Goal: Contribute content: Contribute content

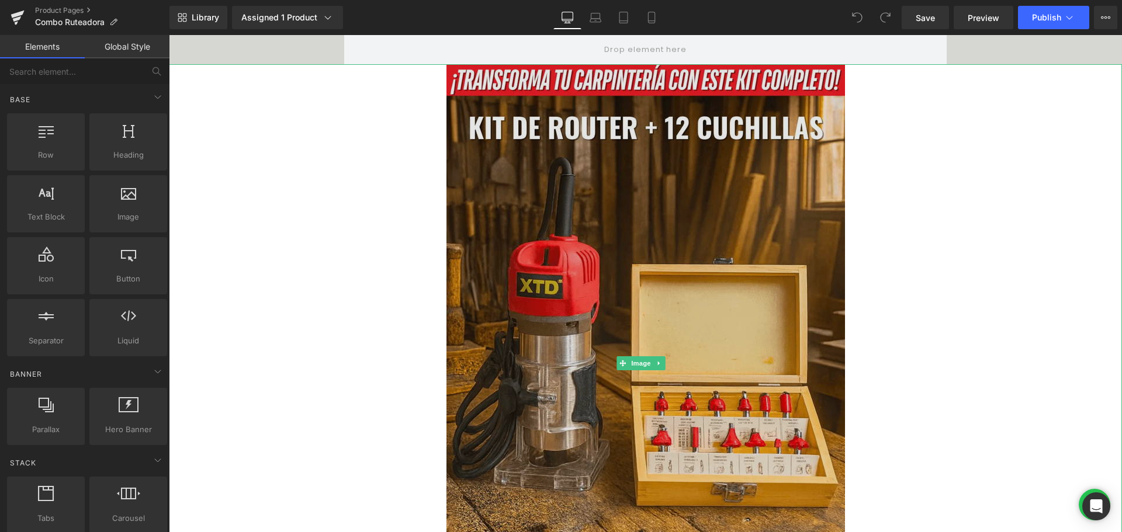
click at [602, 246] on img at bounding box center [646, 363] width 399 height 598
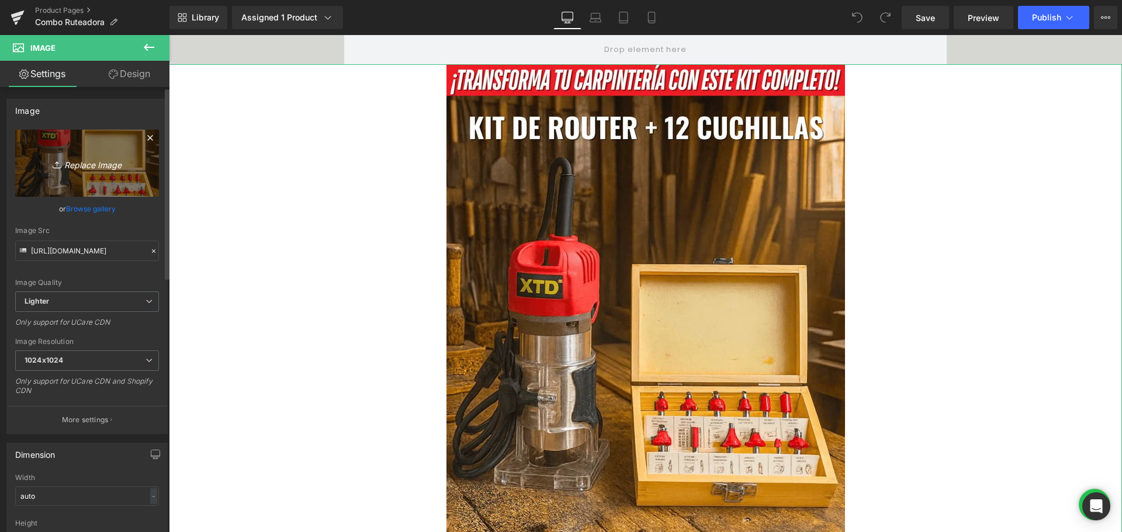
click at [100, 164] on icon "Replace Image" at bounding box center [87, 163] width 94 height 15
type input "C:\fakepath\2.avif"
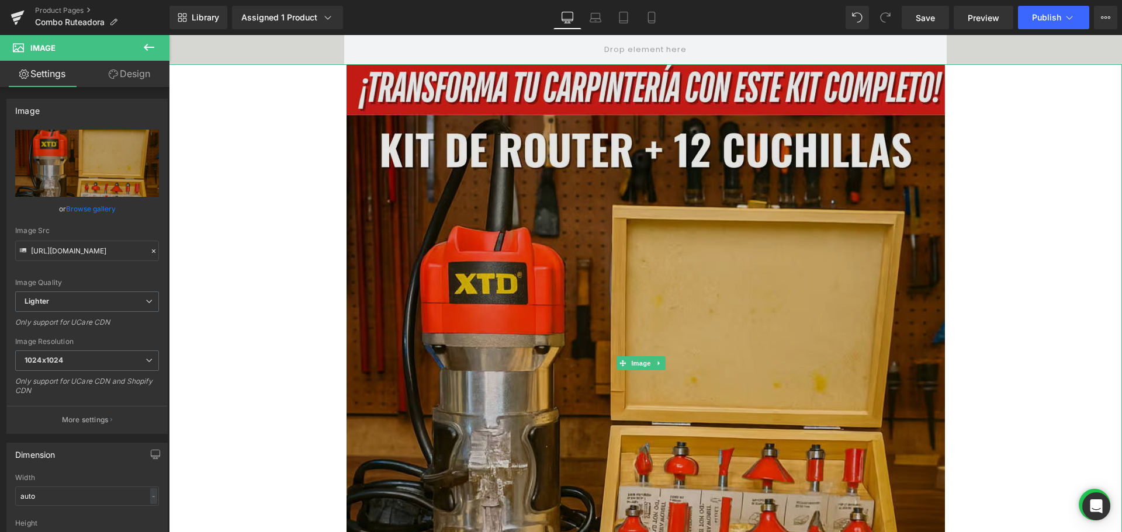
type input "[URL][DOMAIN_NAME]"
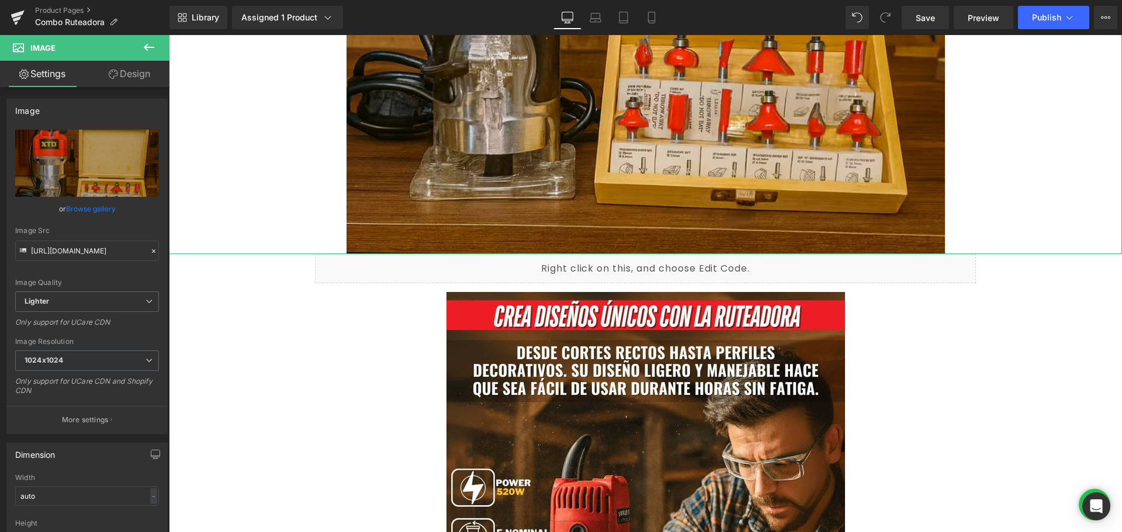
scroll to position [409, 0]
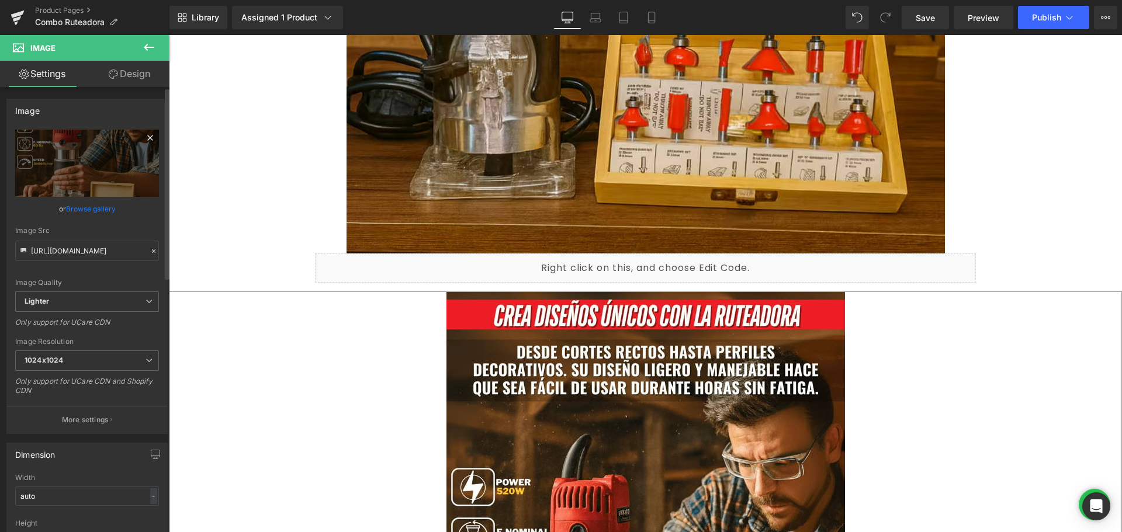
click at [143, 137] on icon at bounding box center [150, 138] width 14 height 14
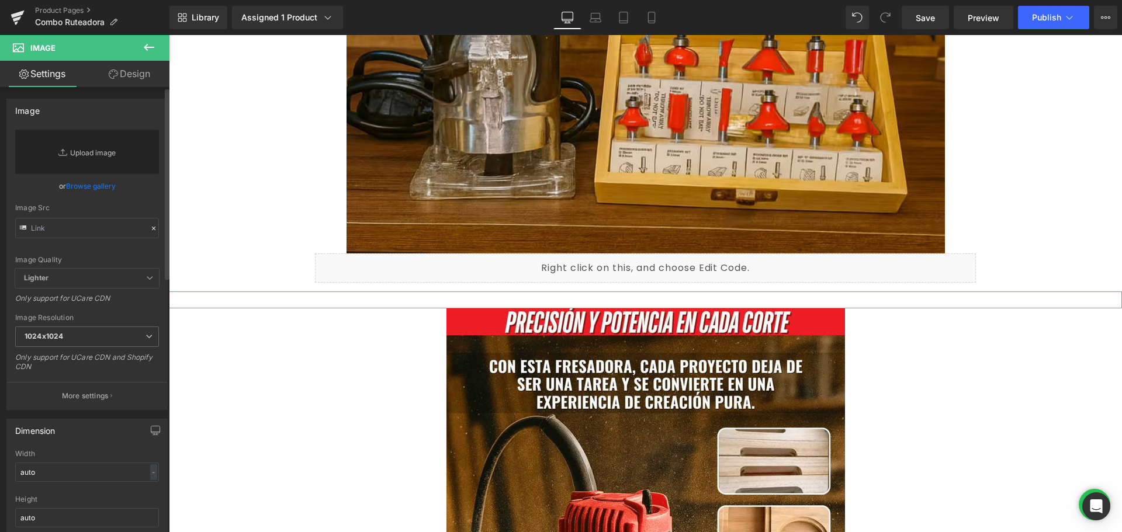
click at [99, 144] on link "Replace Image" at bounding box center [87, 152] width 144 height 44
type input "C:\fakepath\3.avif"
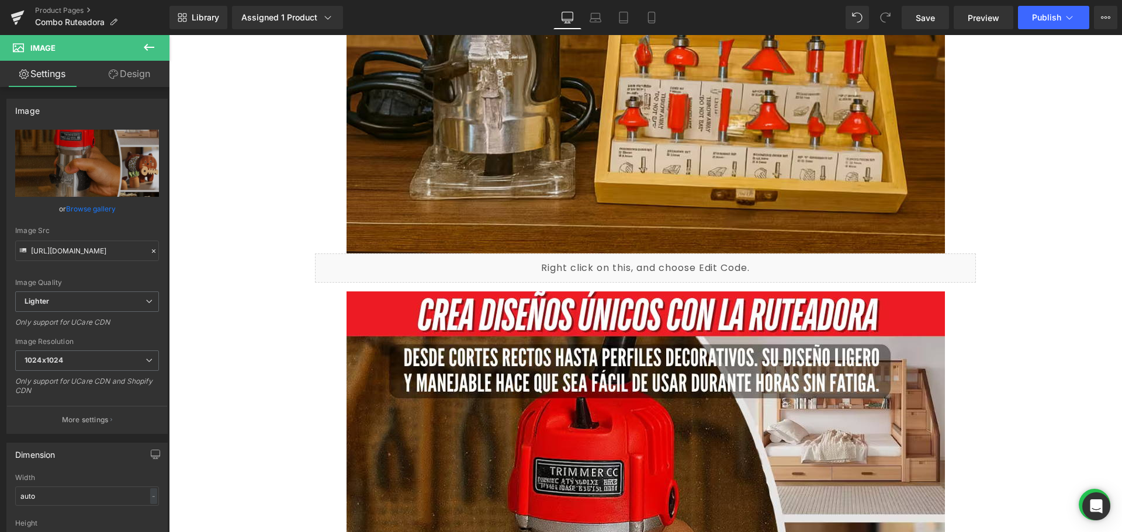
type input "[URL][DOMAIN_NAME]"
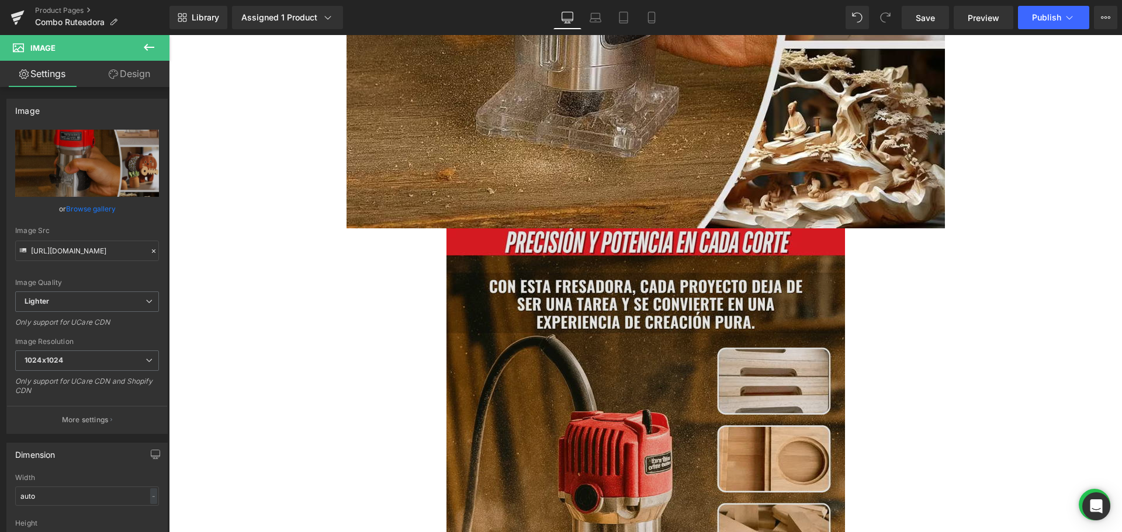
scroll to position [1110, 0]
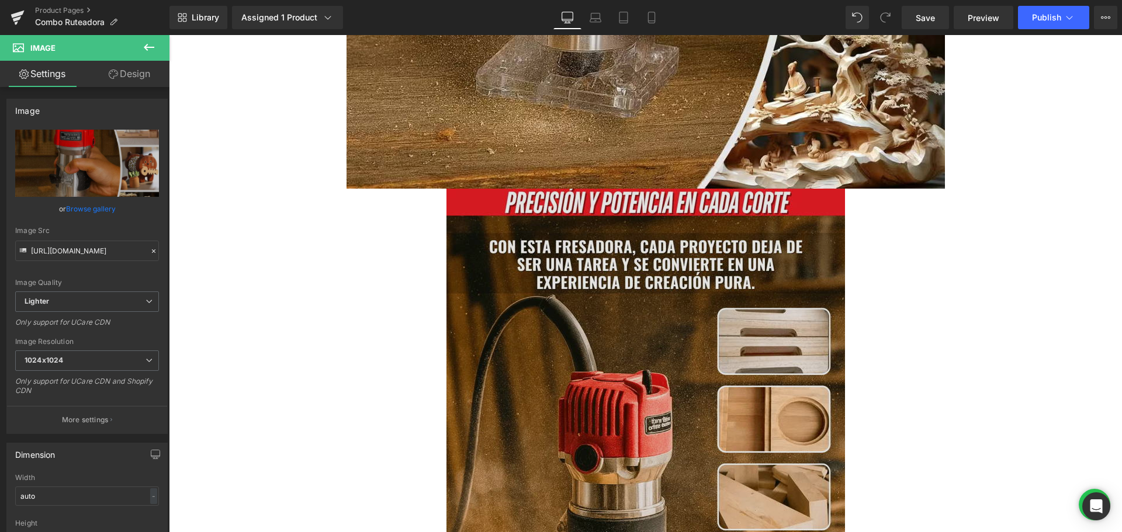
click at [506, 269] on img at bounding box center [646, 488] width 399 height 598
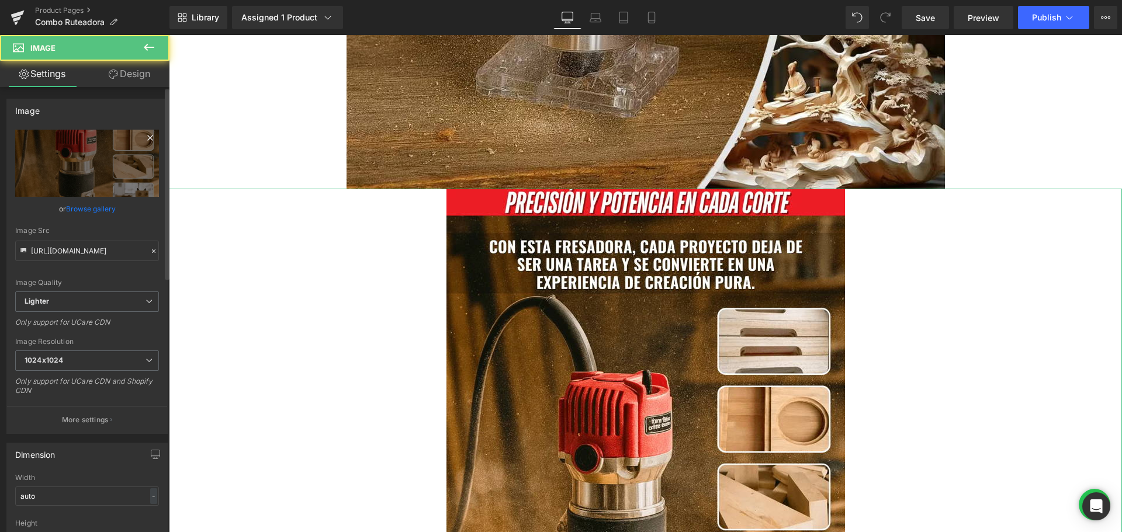
click at [144, 140] on icon at bounding box center [150, 138] width 14 height 14
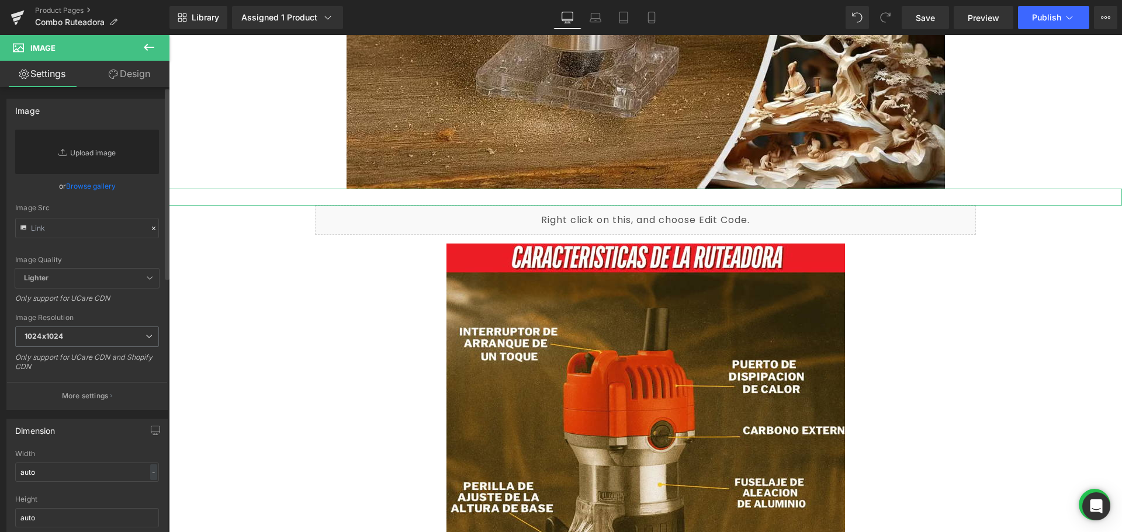
click at [118, 148] on link "Replace Image" at bounding box center [87, 152] width 144 height 44
type input "C:\fakepath\4.avif"
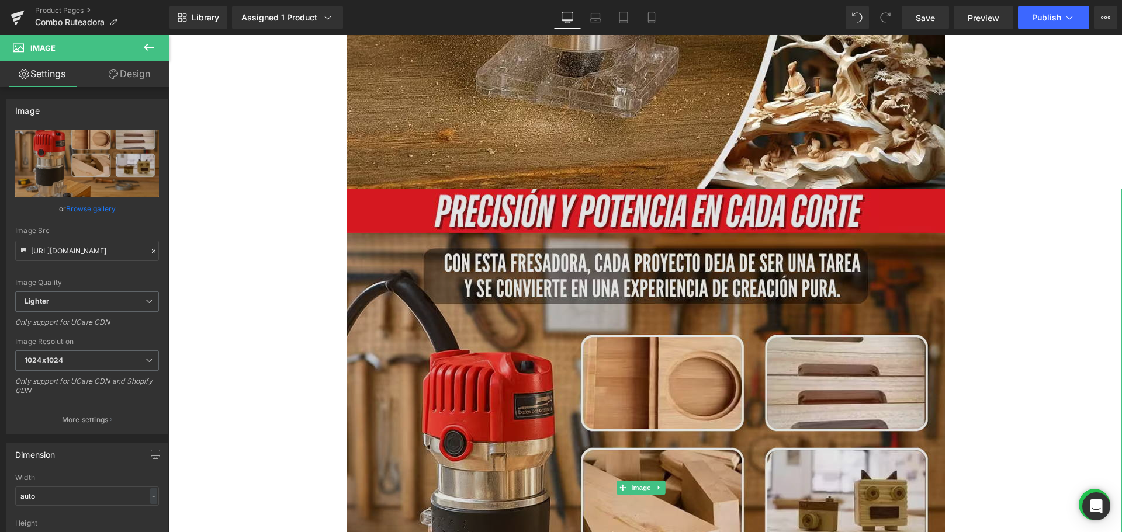
type input "[URL][DOMAIN_NAME]"
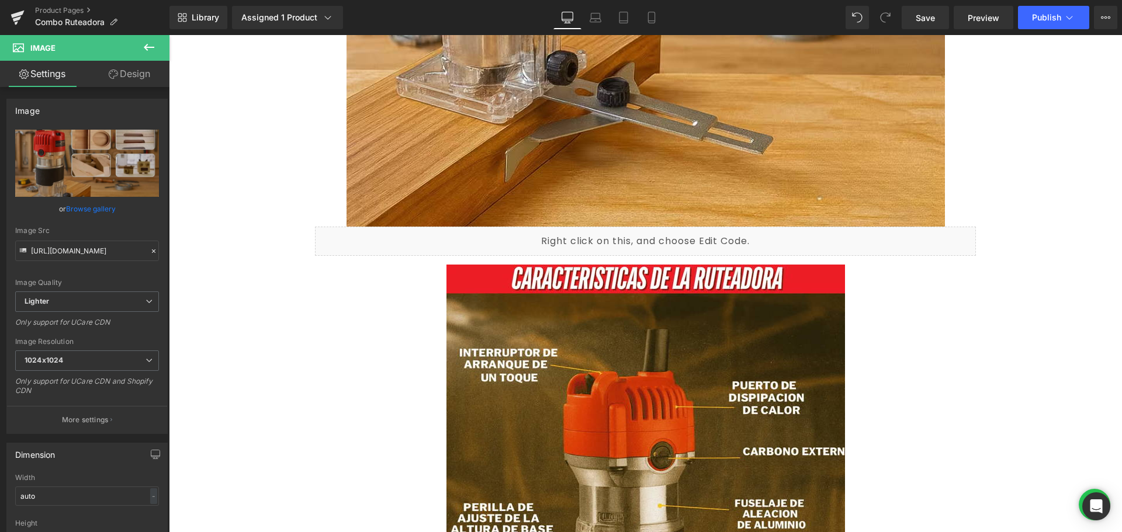
scroll to position [1753, 0]
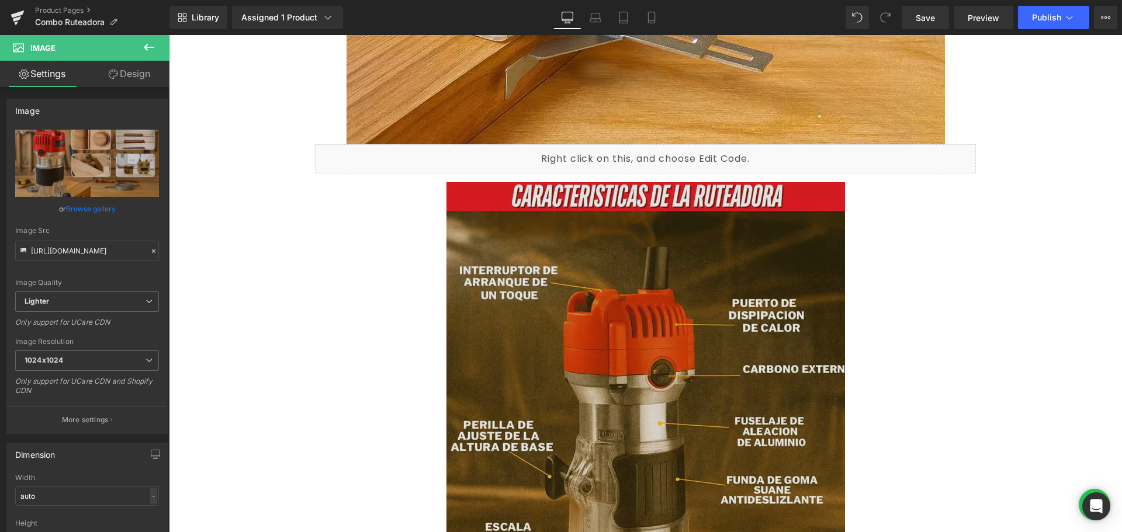
click at [496, 300] on img at bounding box center [646, 481] width 399 height 598
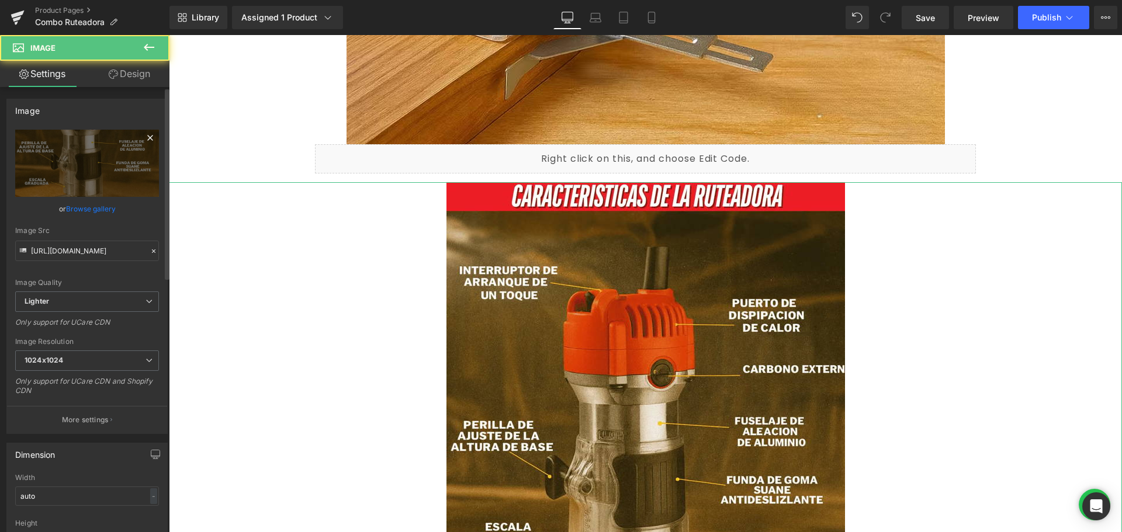
click at [143, 141] on icon at bounding box center [150, 138] width 14 height 14
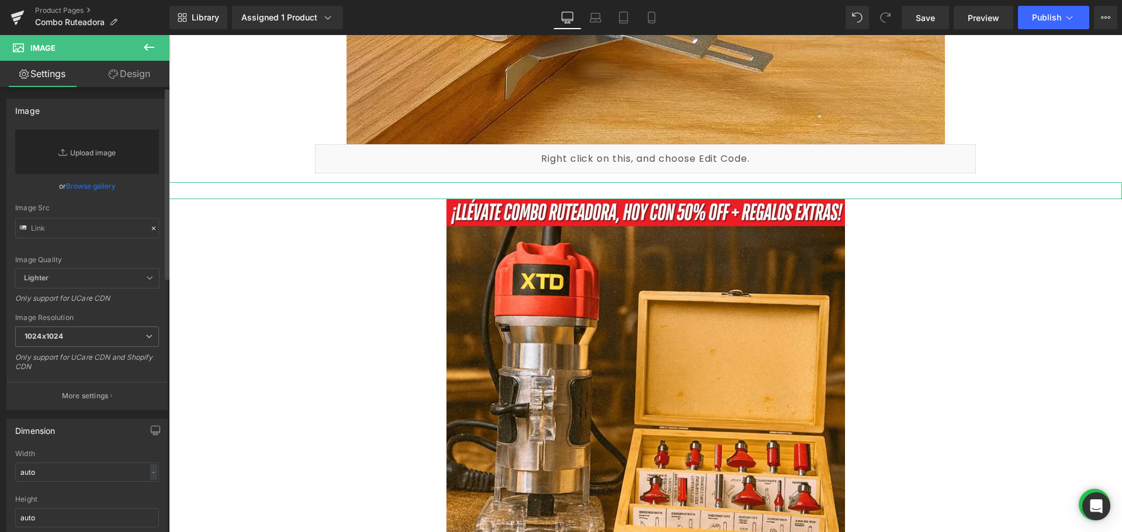
click at [113, 152] on link "Replace Image" at bounding box center [87, 152] width 144 height 44
type input "C:\fakepath\5.avif"
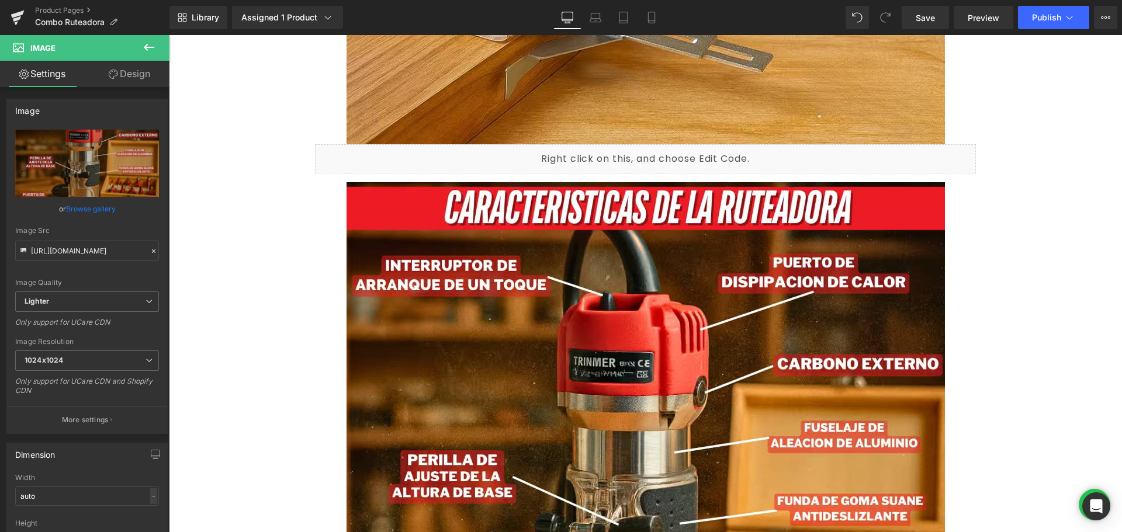
type input "[URL][DOMAIN_NAME]"
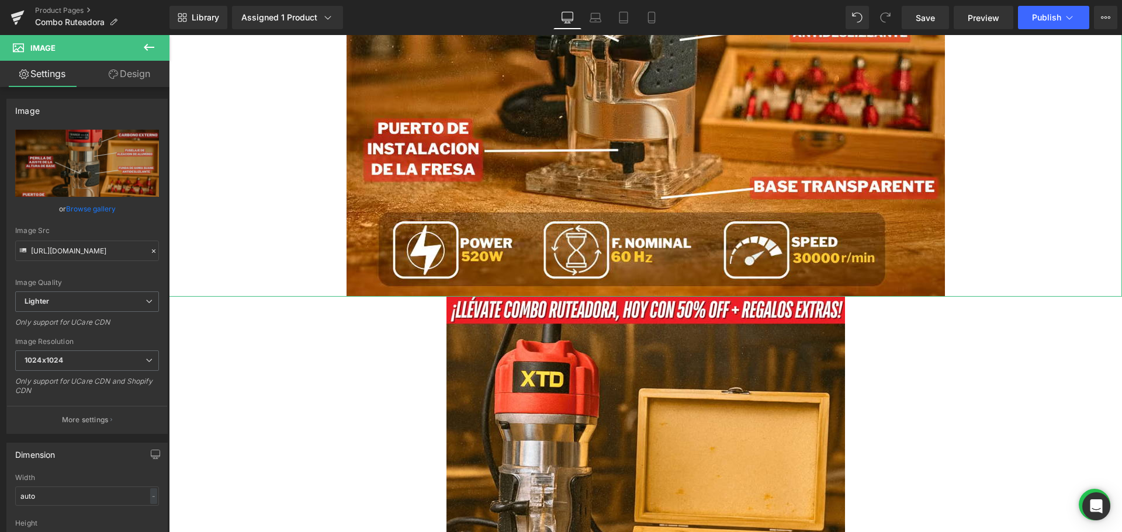
scroll to position [2338, 0]
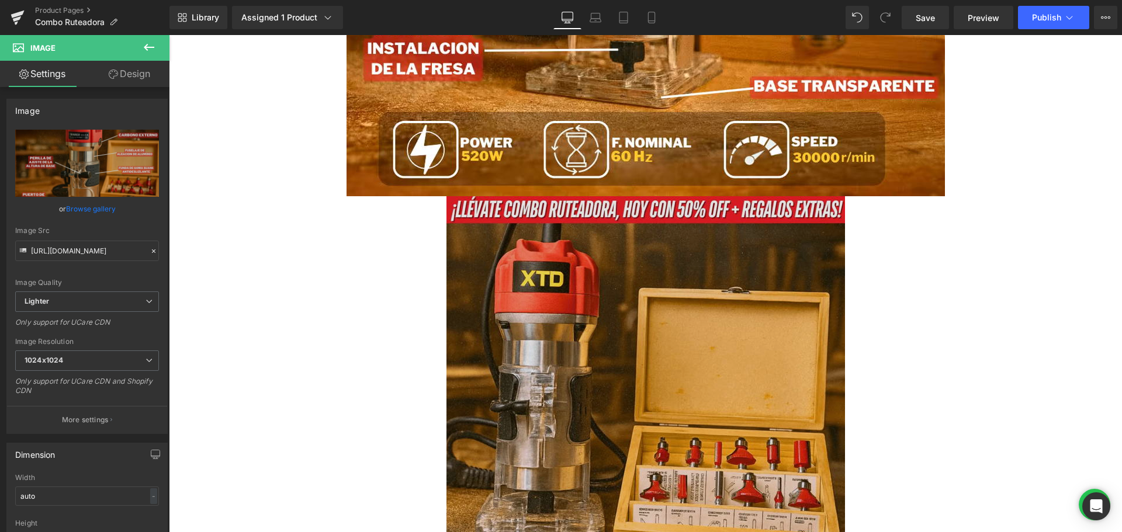
click at [470, 335] on img at bounding box center [646, 495] width 399 height 598
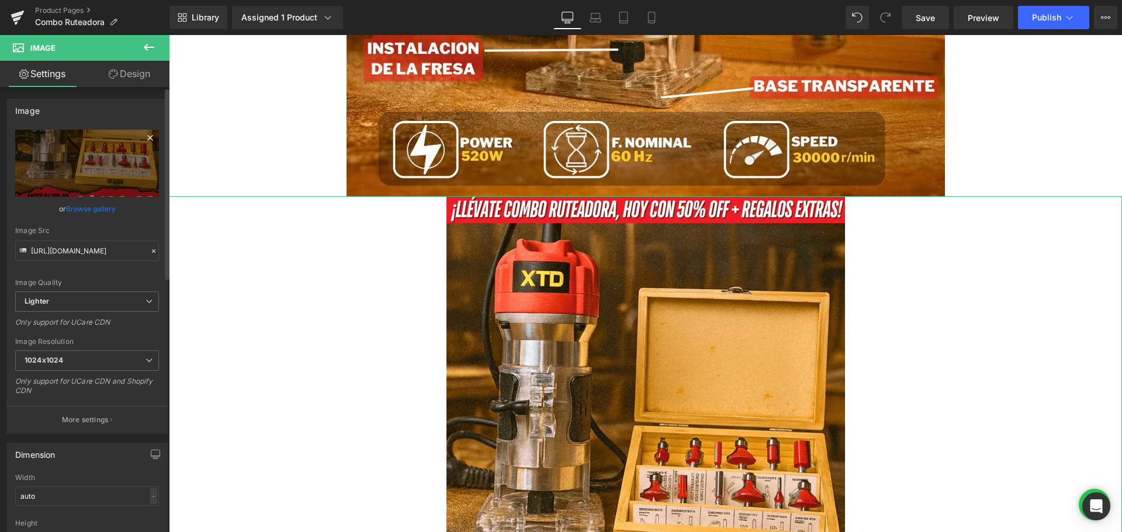
click at [146, 141] on icon at bounding box center [150, 138] width 14 height 14
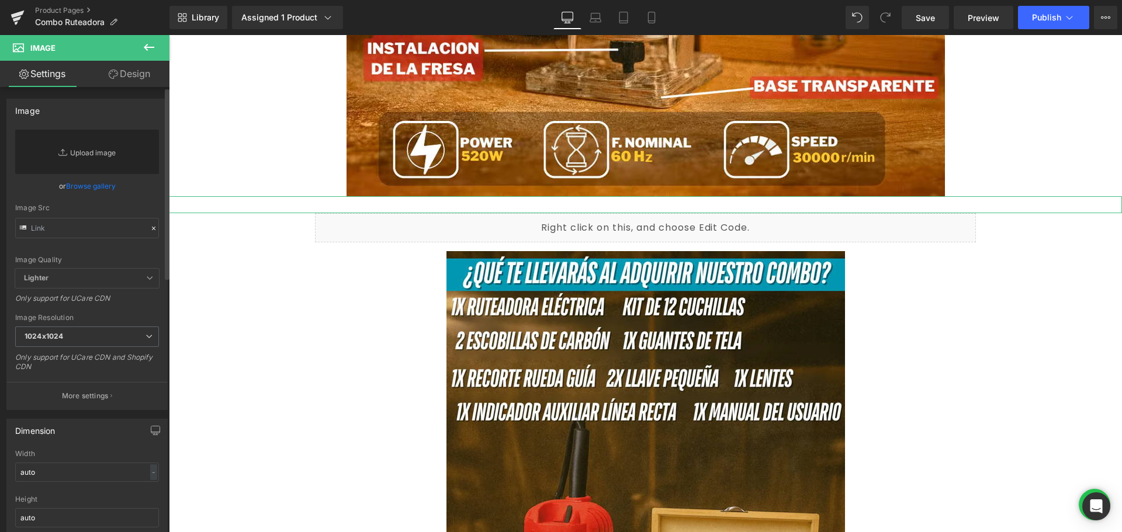
click at [108, 158] on link "Replace Image" at bounding box center [87, 152] width 144 height 44
type input "C:\fakepath\6.avif"
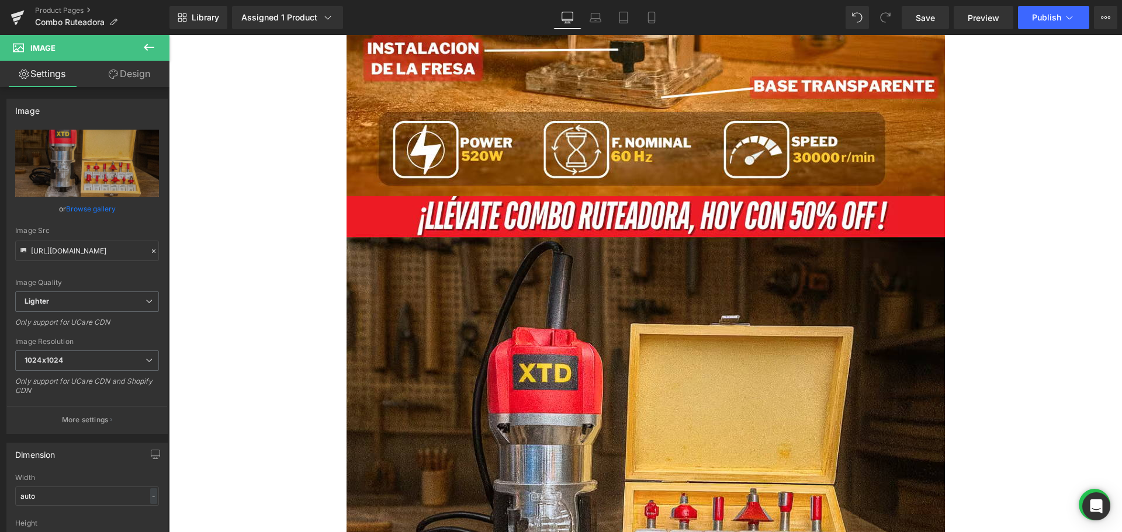
type input "[URL][DOMAIN_NAME]"
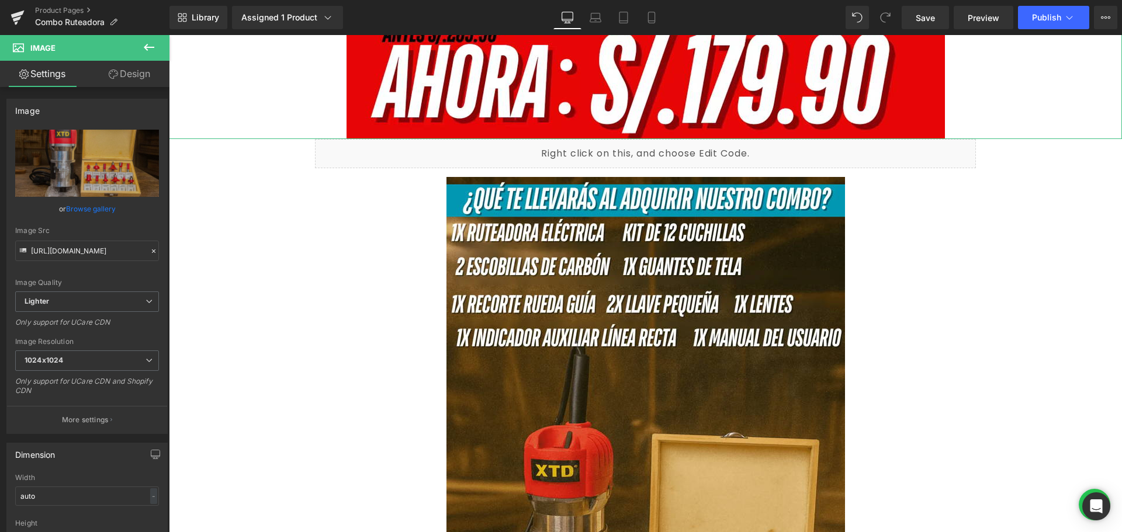
scroll to position [3097, 0]
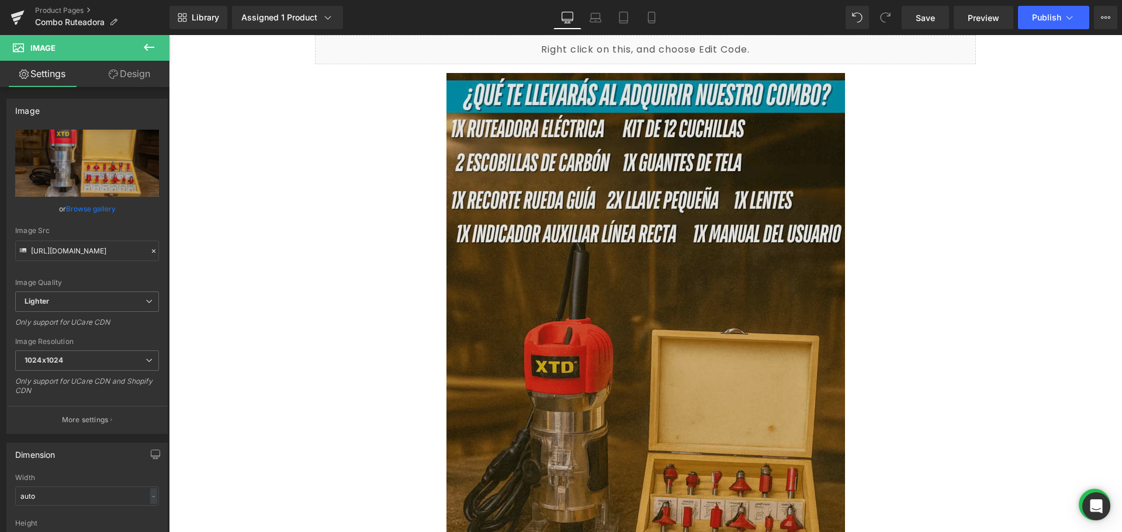
click at [527, 264] on img at bounding box center [646, 372] width 399 height 598
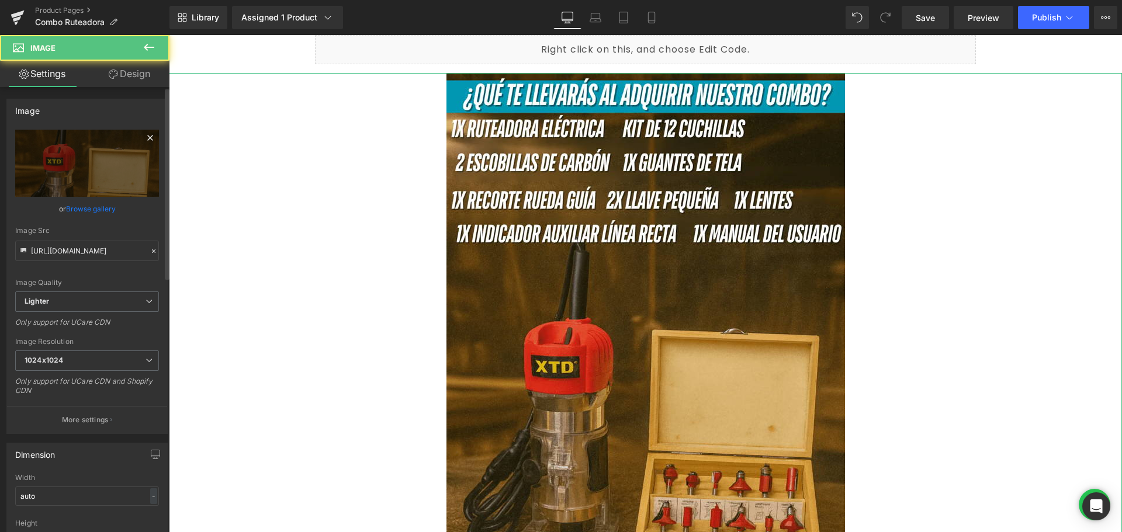
click at [147, 143] on icon at bounding box center [150, 138] width 14 height 14
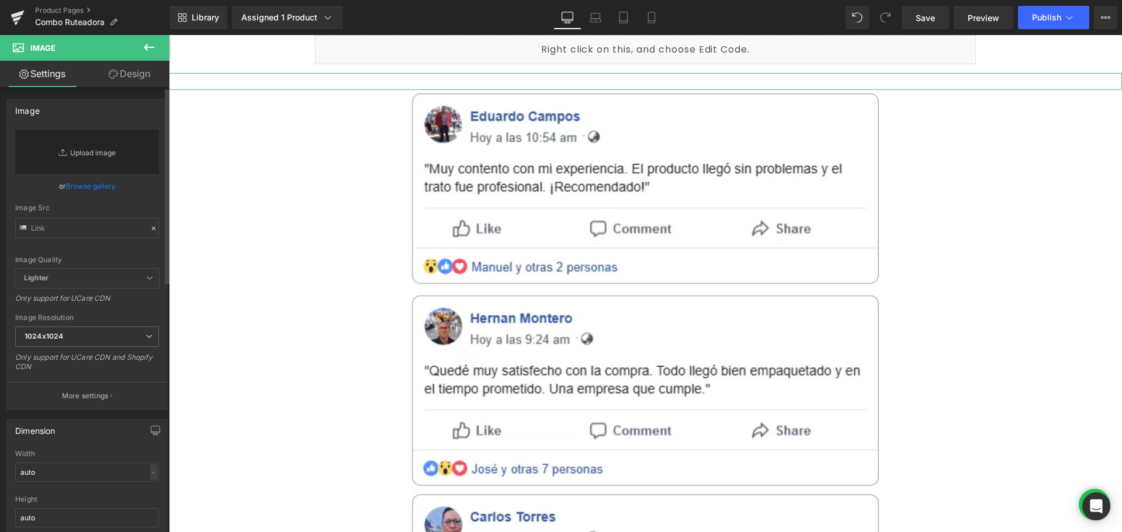
click at [110, 156] on link "Replace Image" at bounding box center [87, 152] width 144 height 44
type input "C:\fakepath\7.avif"
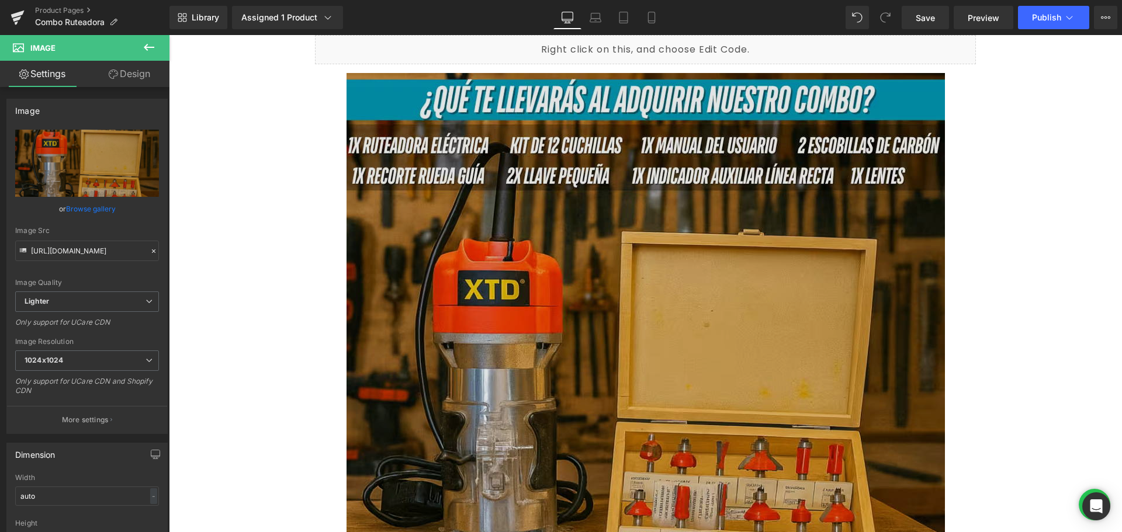
type input "[URL][DOMAIN_NAME]"
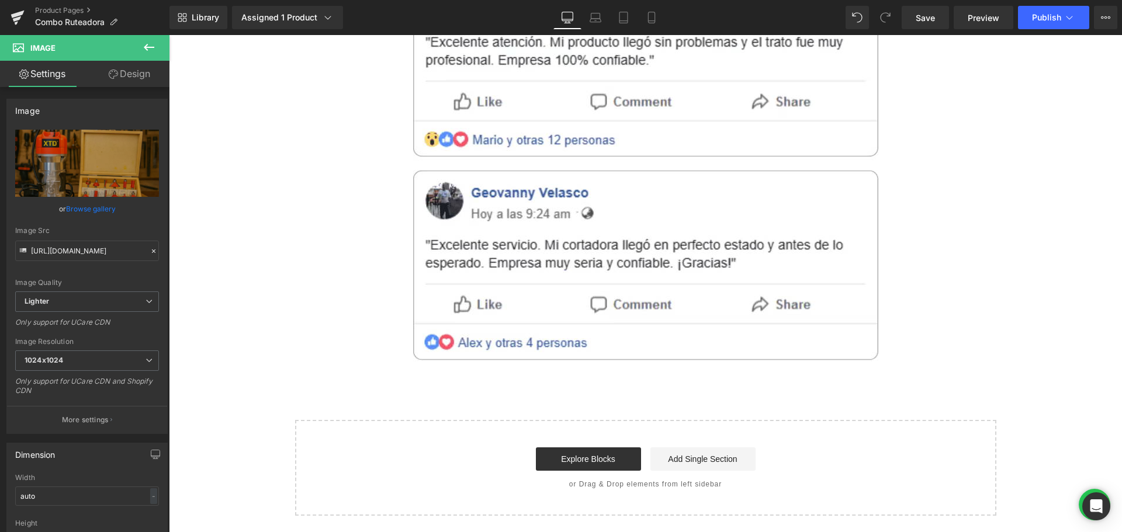
scroll to position [4605, 0]
click at [274, 15] on div "Assigned 1 Product" at bounding box center [287, 18] width 92 height 12
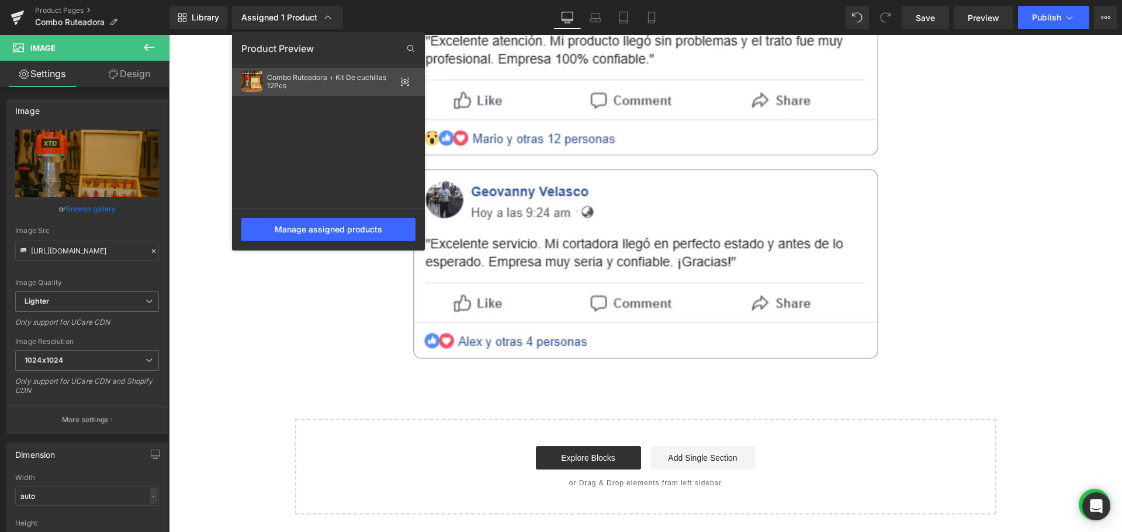
click at [333, 82] on div "Combo Ruteadora + Kit De cuchillas 12Pcs" at bounding box center [331, 82] width 129 height 16
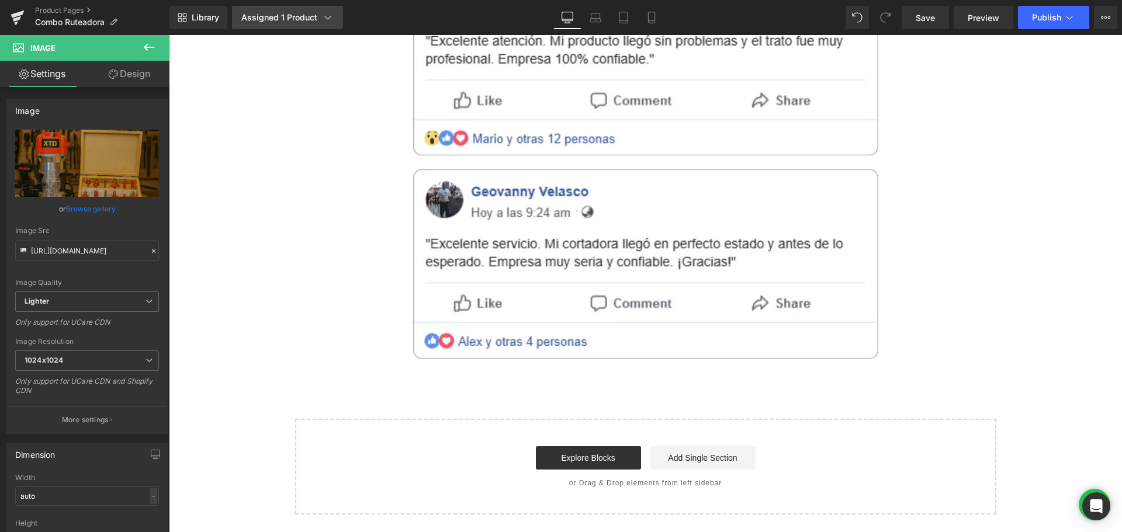
click at [329, 18] on icon at bounding box center [328, 18] width 12 height 12
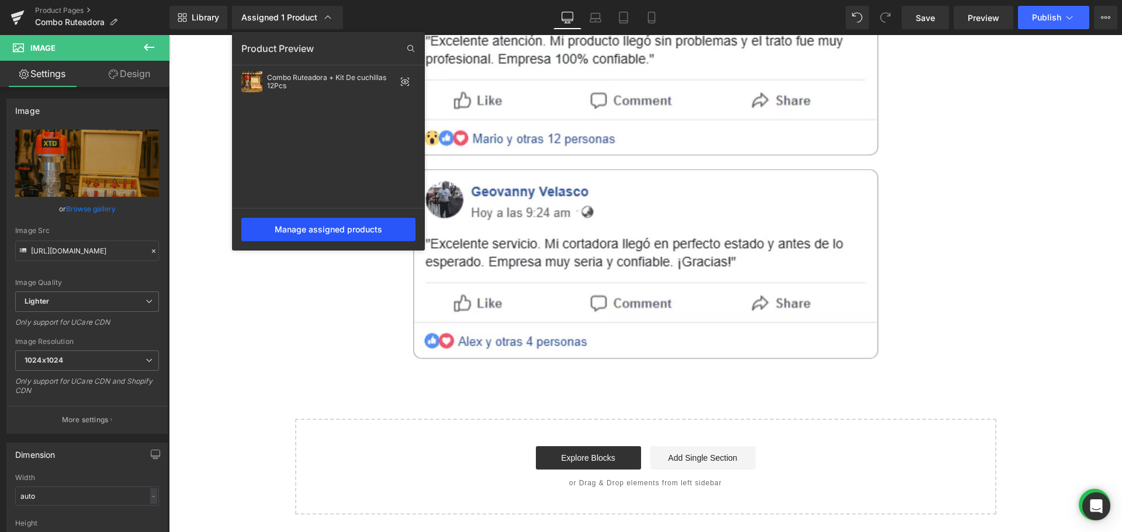
click at [305, 230] on div "Manage assigned products" at bounding box center [328, 229] width 174 height 23
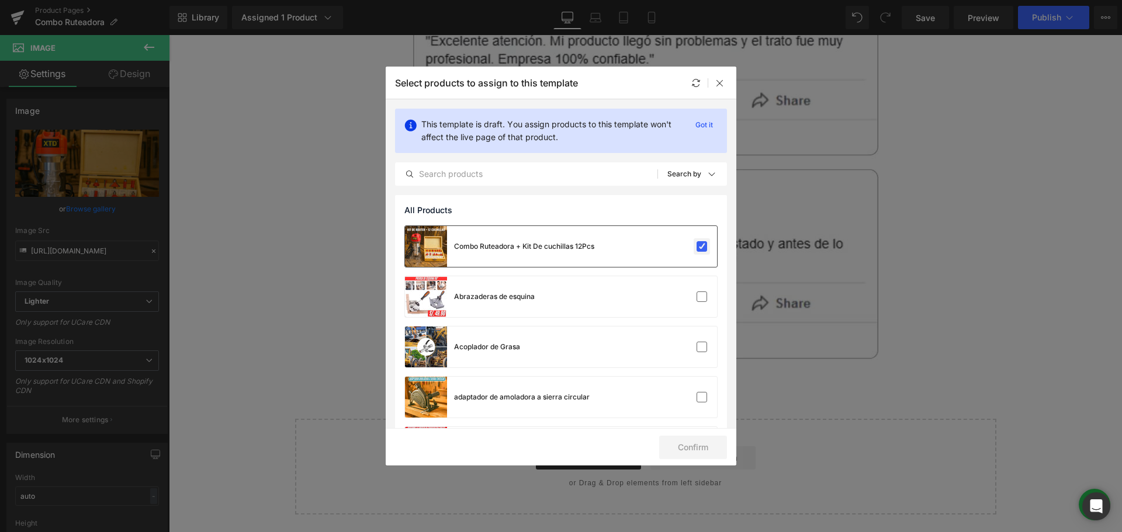
click at [697, 245] on label at bounding box center [702, 246] width 11 height 11
click at [702, 247] on input "checkbox" at bounding box center [702, 247] width 0 height 0
click at [508, 179] on input "text" at bounding box center [527, 174] width 262 height 14
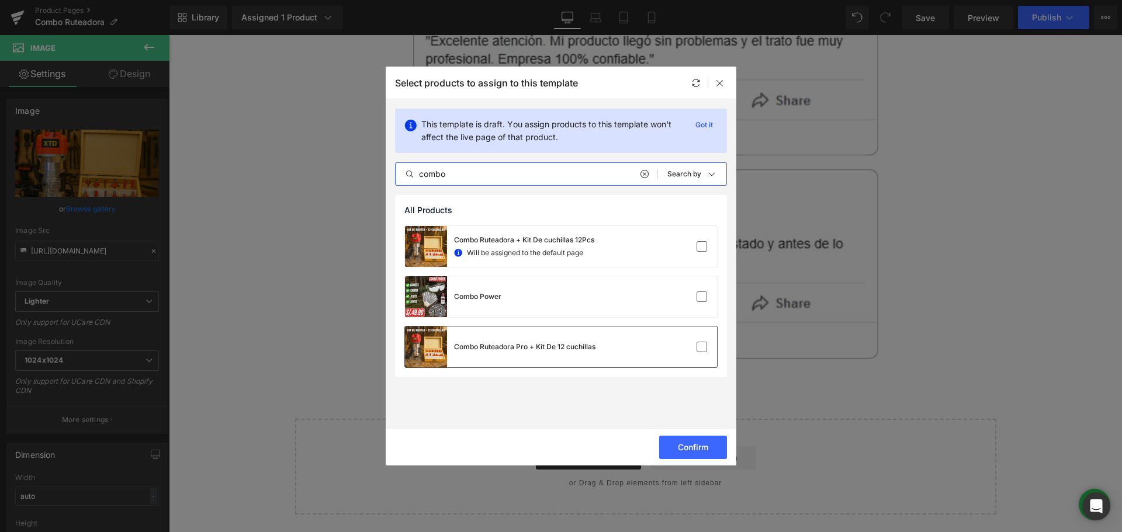
type input "combo"
click at [597, 348] on div "Combo Ruteadora Pro + Kit De 12 cuchillas" at bounding box center [561, 347] width 312 height 41
click at [682, 450] on button "Confirm" at bounding box center [693, 447] width 68 height 23
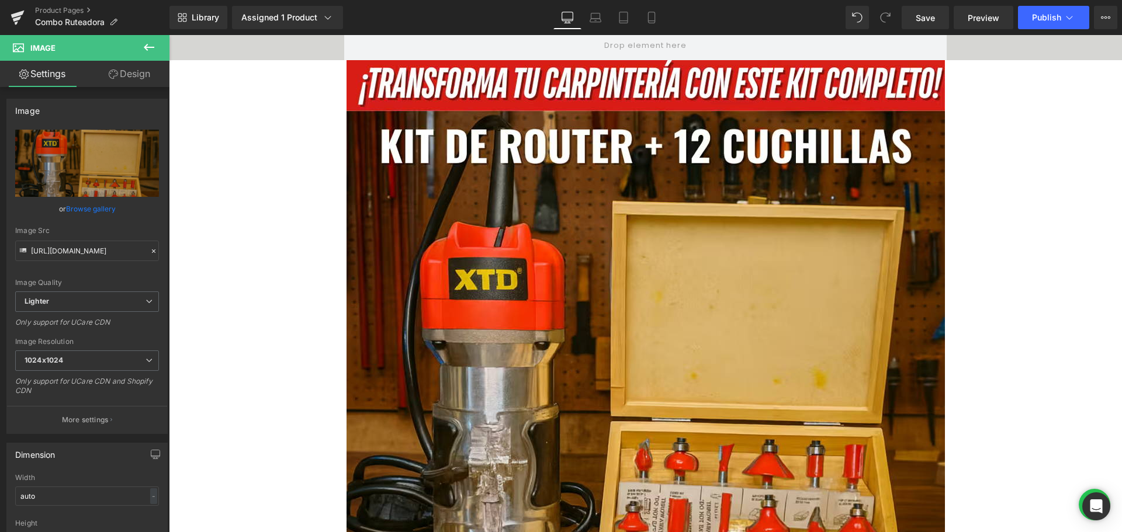
scroll to position [0, 0]
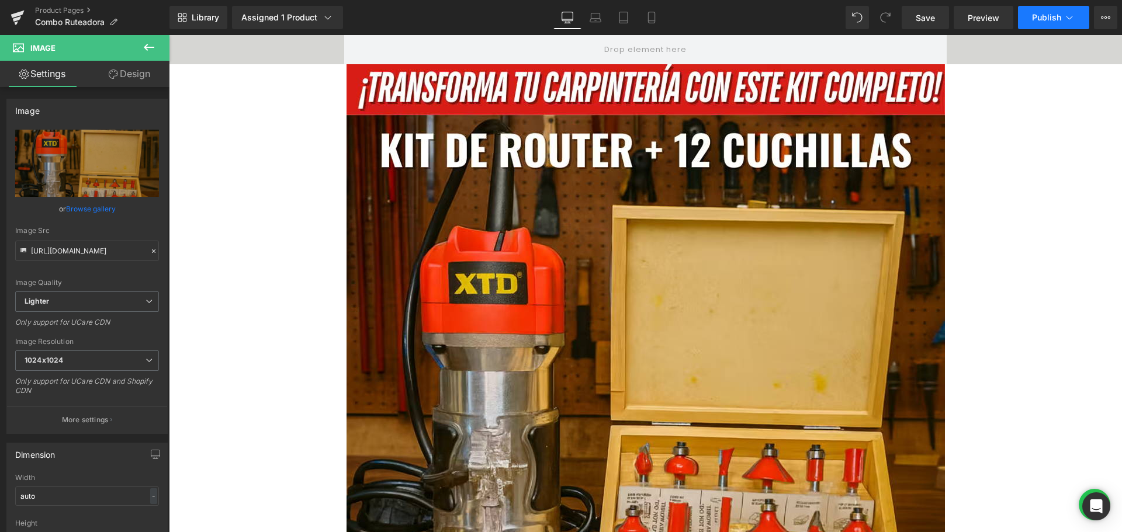
click at [1044, 16] on span "Publish" at bounding box center [1046, 17] width 29 height 9
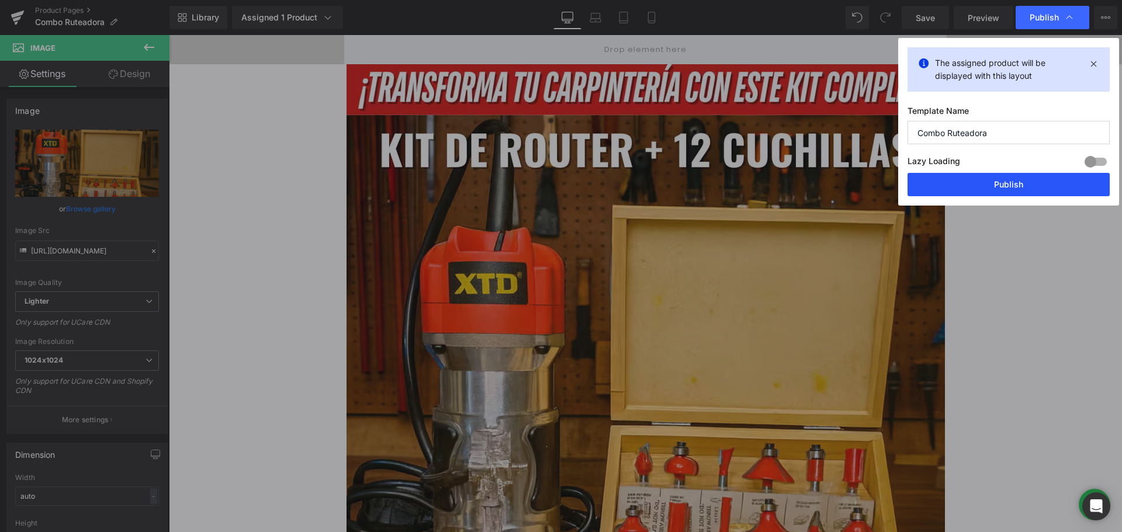
click at [1005, 186] on button "Publish" at bounding box center [1009, 184] width 202 height 23
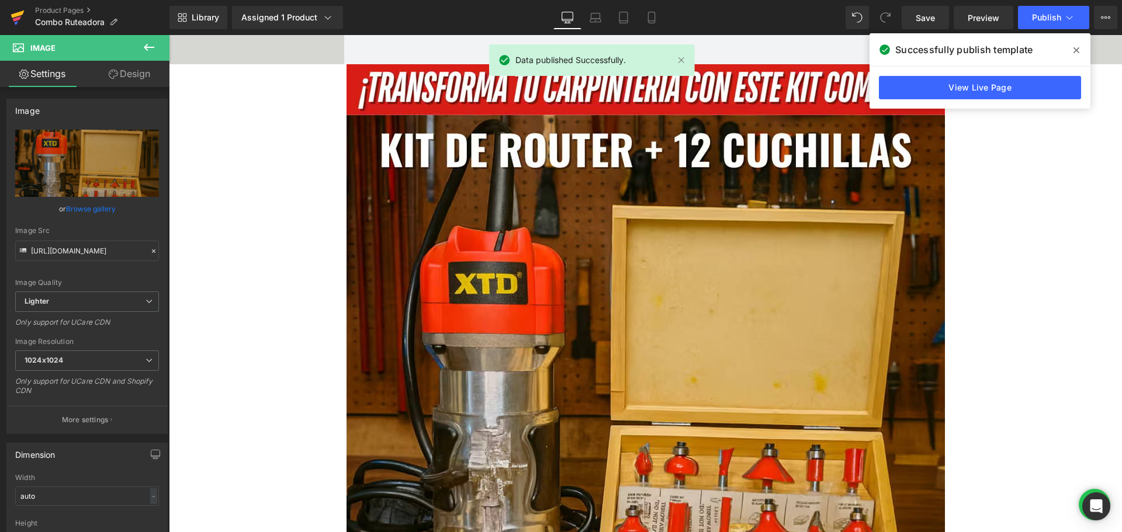
click at [21, 13] on icon at bounding box center [17, 15] width 13 height 8
